Goal: Use online tool/utility: Utilize a website feature to perform a specific function

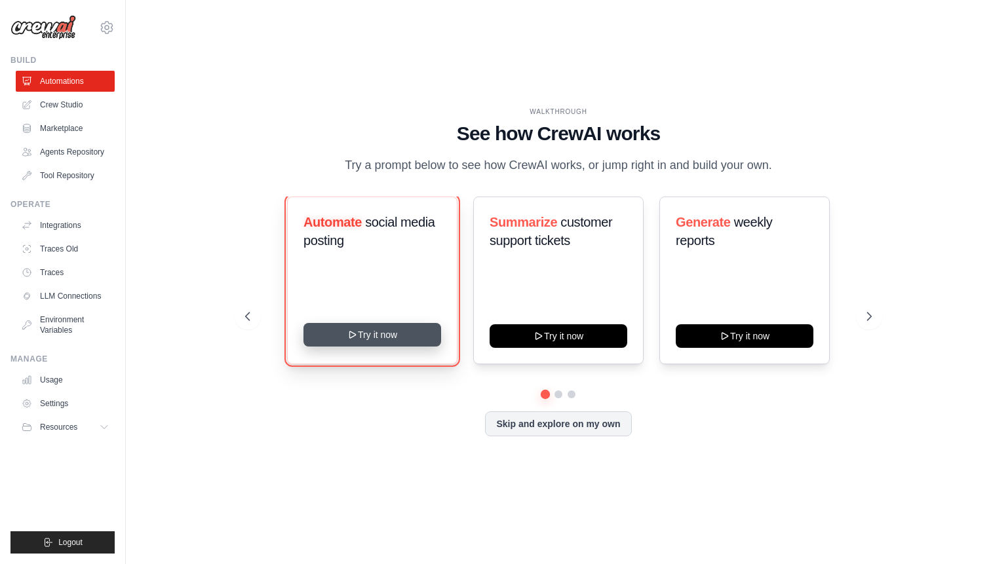
click at [358, 340] on button "Try it now" at bounding box center [372, 335] width 138 height 24
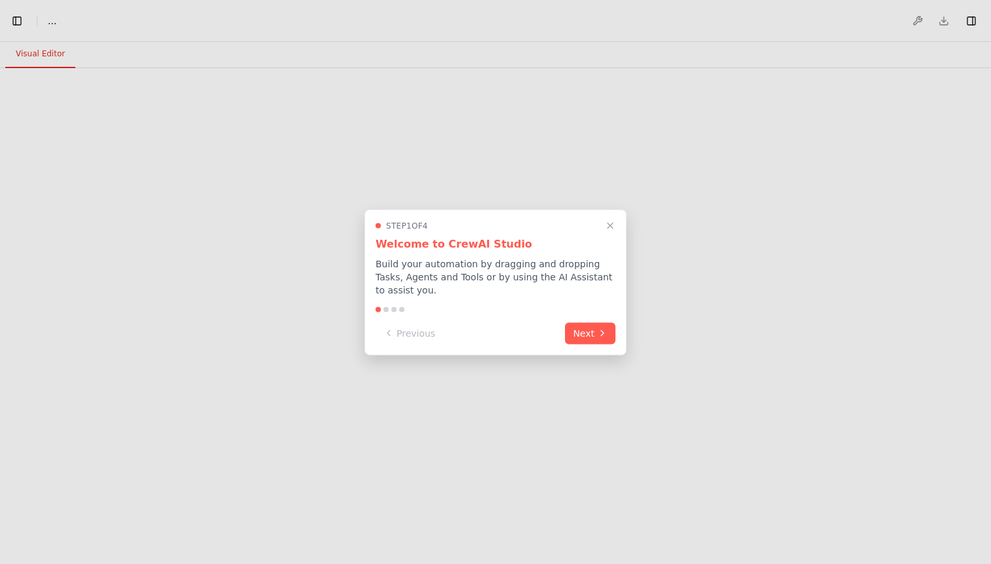
select select "****"
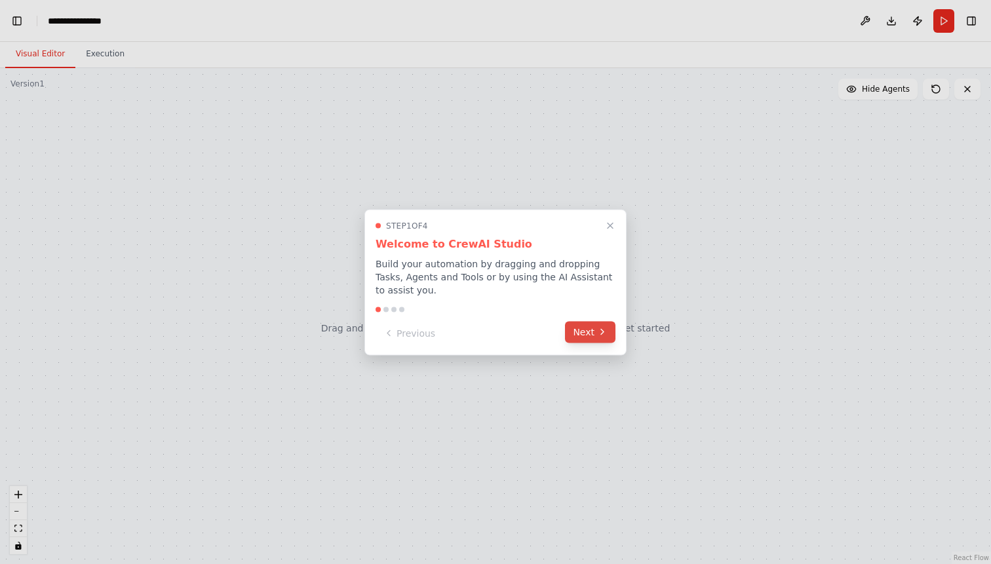
click at [596, 337] on button "Next" at bounding box center [590, 332] width 50 height 22
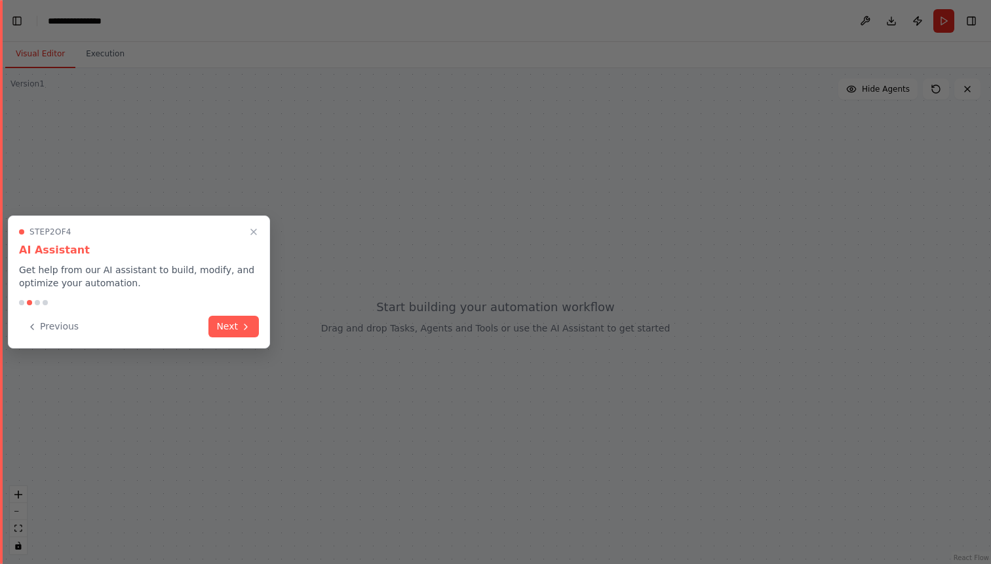
scroll to position [0, 16]
click at [225, 328] on button "Next" at bounding box center [233, 326] width 50 height 22
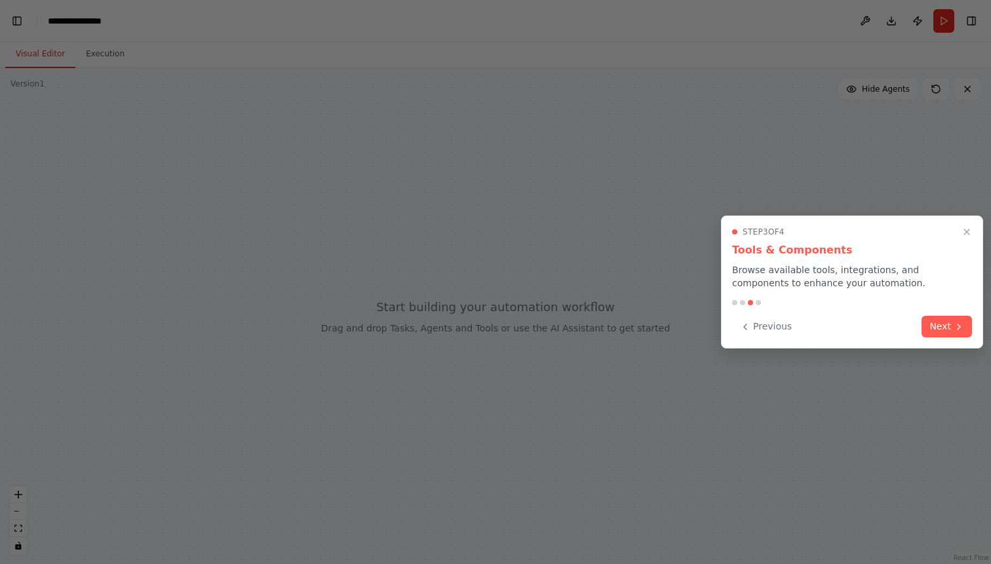
scroll to position [4872, 0]
click at [951, 335] on button "Next" at bounding box center [947, 326] width 50 height 22
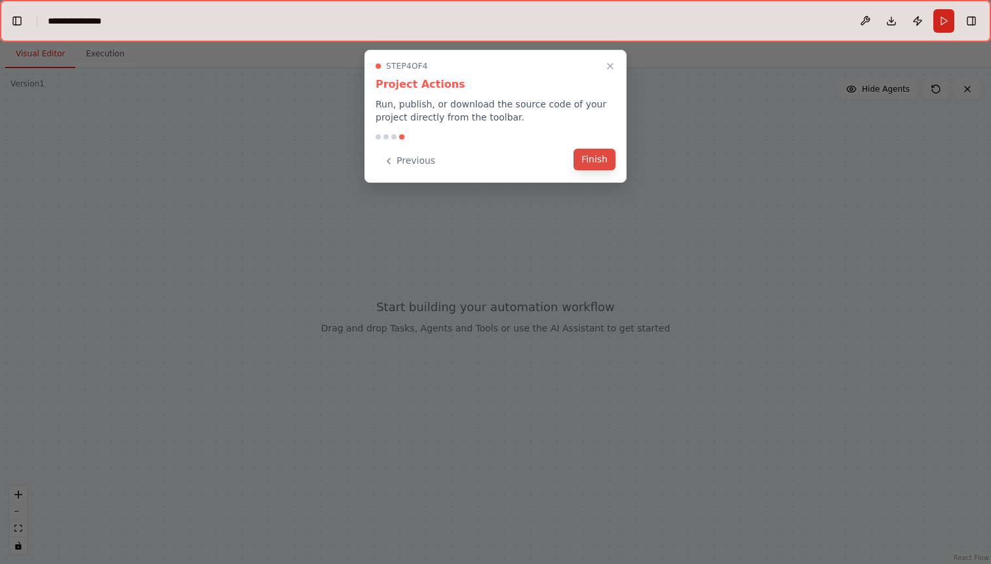
click at [584, 162] on button "Finish" at bounding box center [594, 160] width 42 height 22
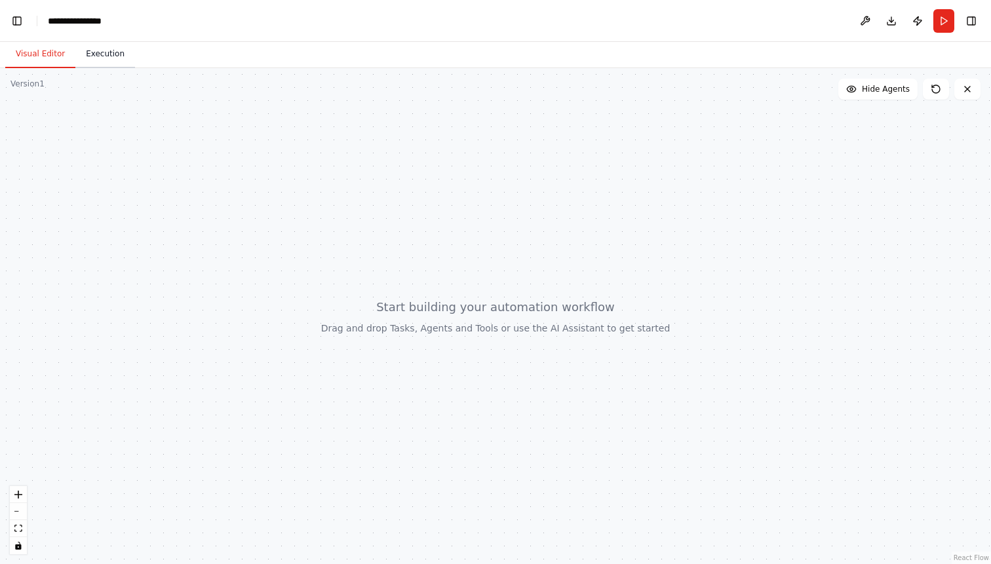
scroll to position [6020, 0]
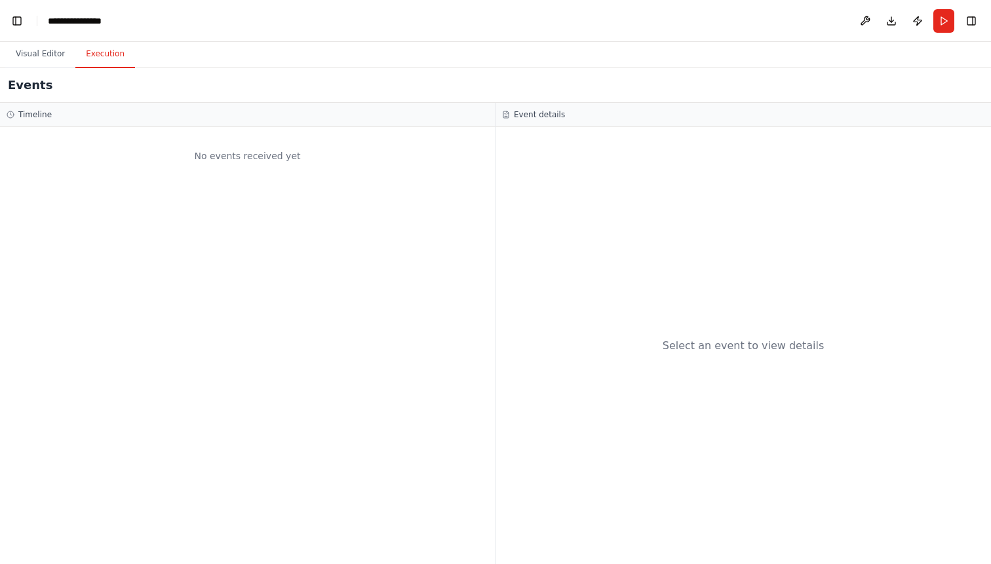
click at [100, 52] on button "Execution" at bounding box center [105, 55] width 60 height 28
click at [22, 54] on button "Visual Editor" at bounding box center [40, 55] width 70 height 28
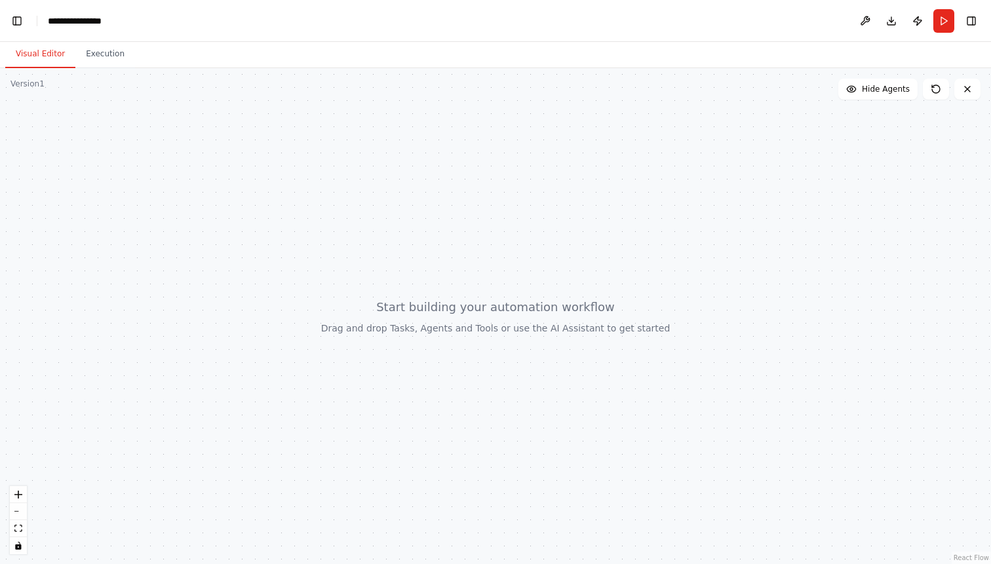
scroll to position [6793, 0]
click at [925, 24] on button "Publish" at bounding box center [917, 21] width 21 height 24
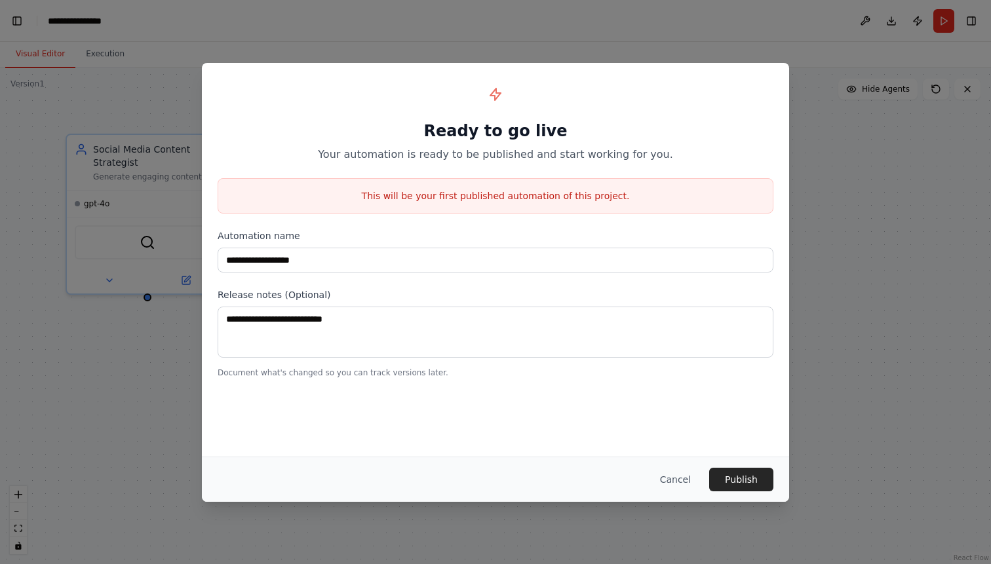
scroll to position [8427, 0]
click at [682, 474] on button "Cancel" at bounding box center [676, 480] width 52 height 24
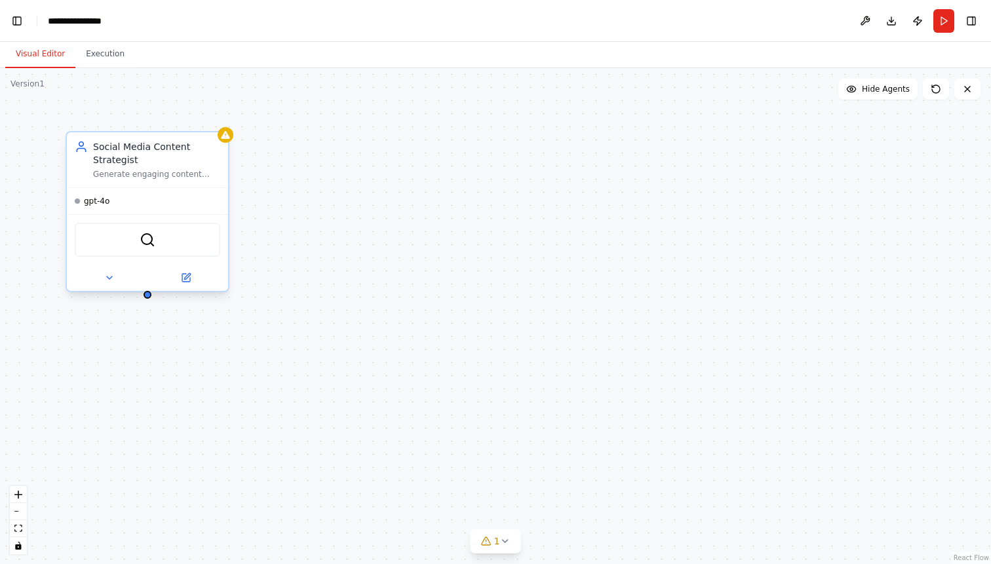
scroll to position [8554, 0]
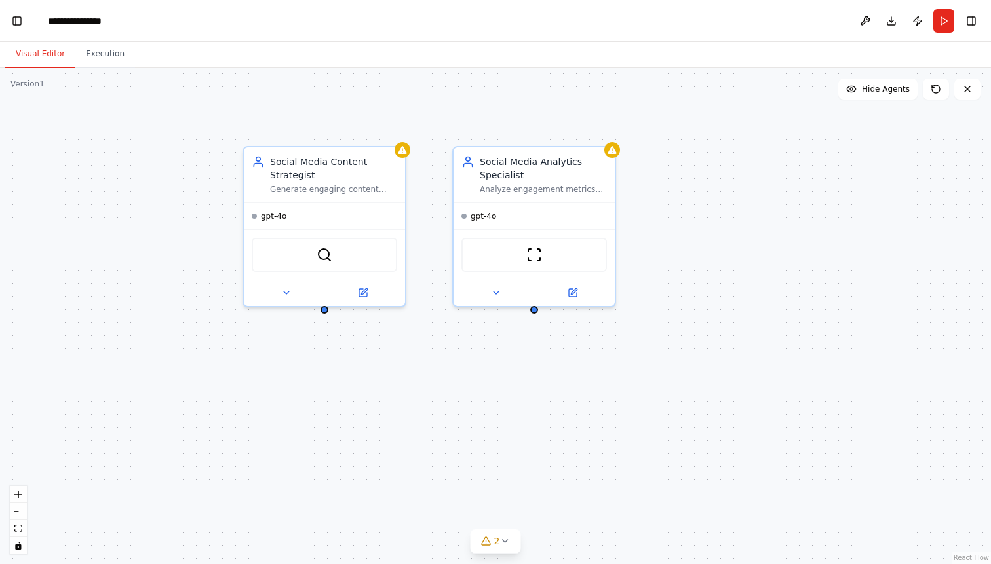
drag, startPoint x: 148, startPoint y: 300, endPoint x: 325, endPoint y: 312, distance: 177.4
click at [325, 312] on div "Social Media Content Strategist Generate engaging content ideas based on trendi…" at bounding box center [495, 316] width 991 height 496
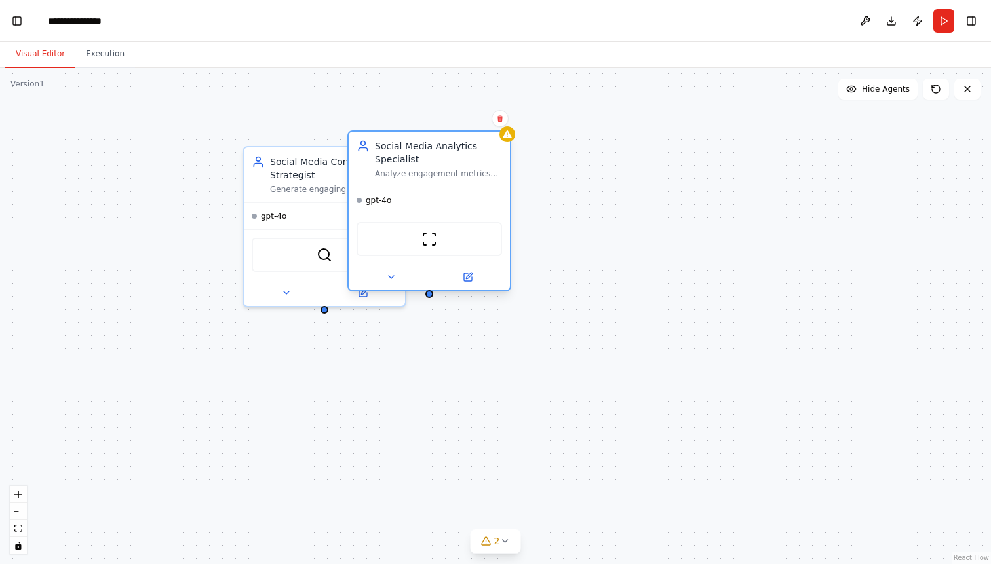
scroll to position [8660, 0]
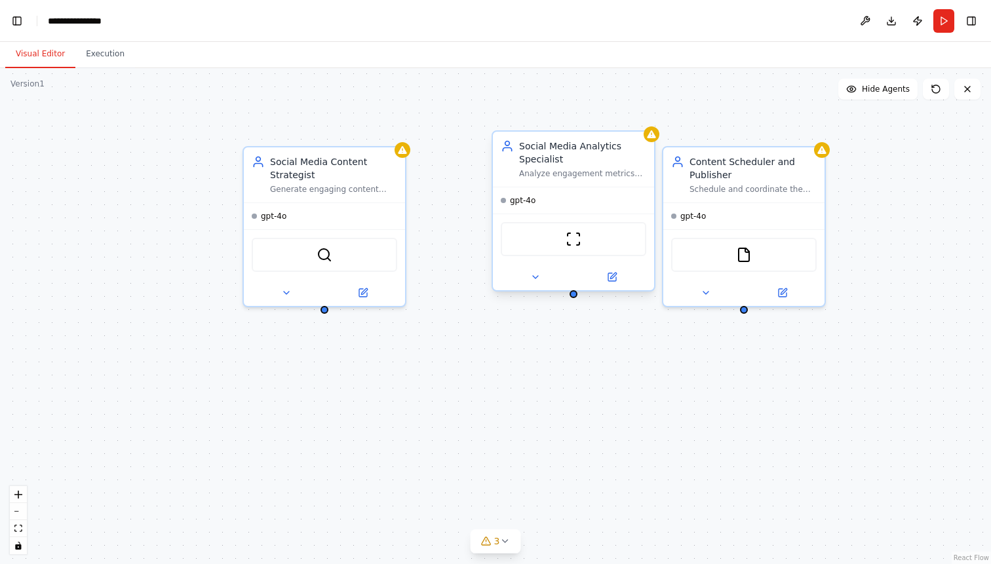
drag, startPoint x: 541, startPoint y: 189, endPoint x: 581, endPoint y: 180, distance: 41.7
click at [581, 180] on div "Social Media Analytics Specialist Analyze engagement metrics across all social …" at bounding box center [573, 159] width 161 height 55
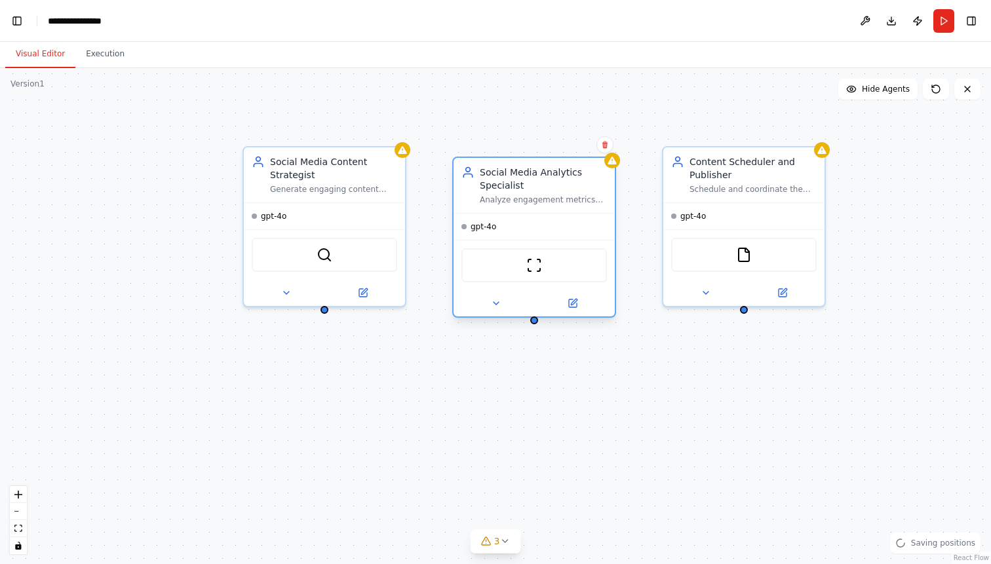
drag, startPoint x: 566, startPoint y: 149, endPoint x: 523, endPoint y: 174, distance: 49.6
click at [523, 174] on div "Social Media Analytics Specialist" at bounding box center [543, 179] width 127 height 26
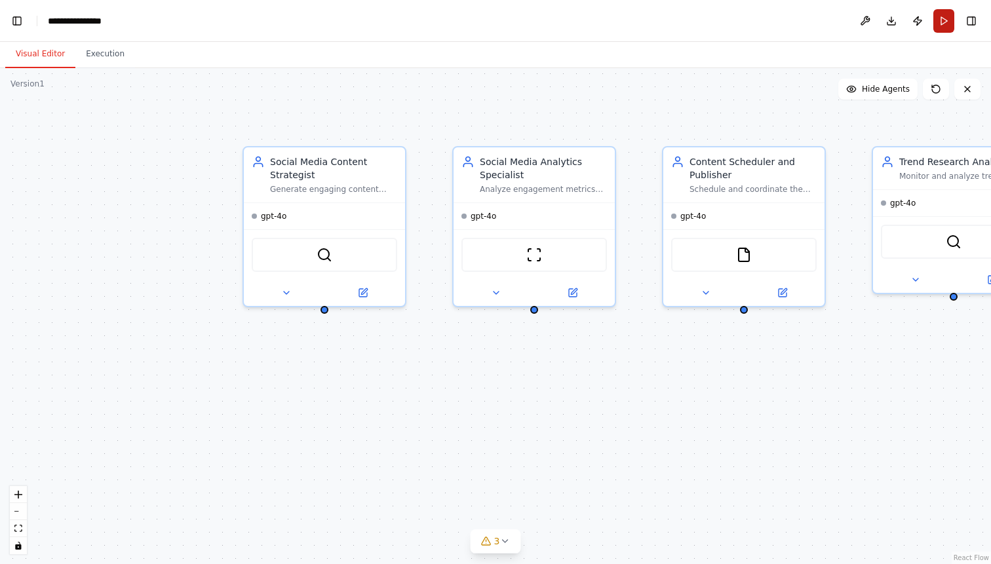
click at [943, 16] on button "Run" at bounding box center [943, 21] width 21 height 24
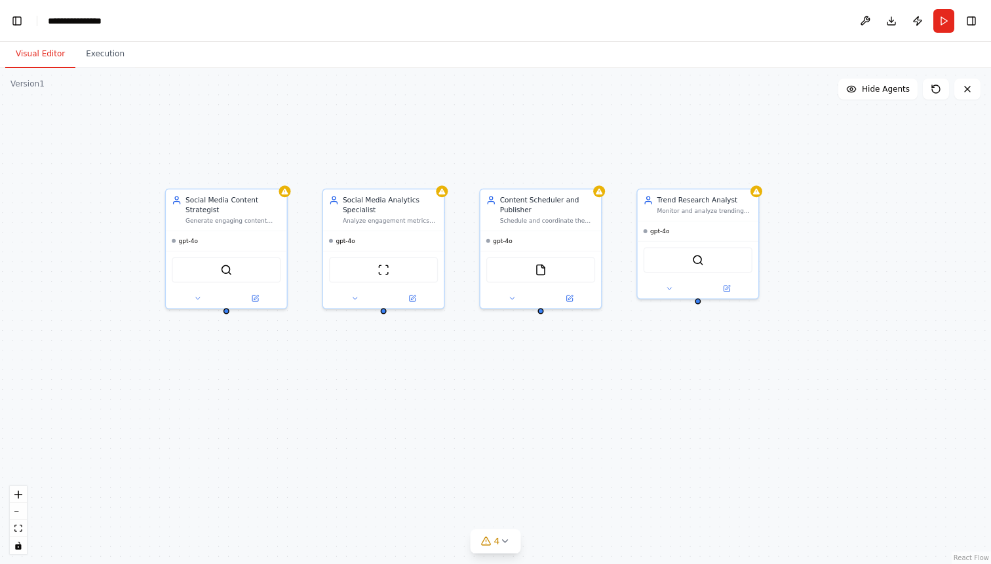
drag, startPoint x: 784, startPoint y: 368, endPoint x: 591, endPoint y: 355, distance: 193.8
click at [591, 355] on div "Social Media Content Strategist Generate engaging content ideas based on trendi…" at bounding box center [495, 316] width 991 height 496
